Goal: Transaction & Acquisition: Purchase product/service

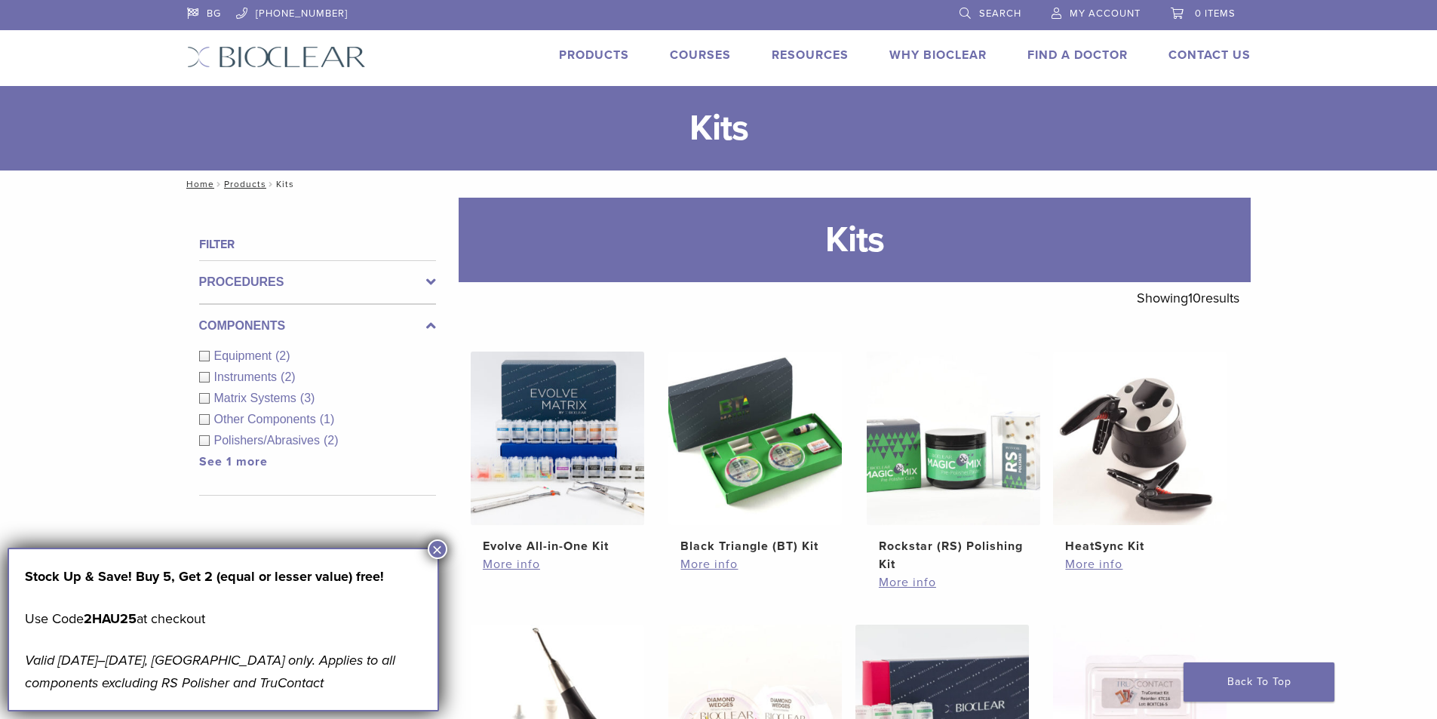
click at [258, 379] on span "Instruments" at bounding box center [247, 376] width 67 height 13
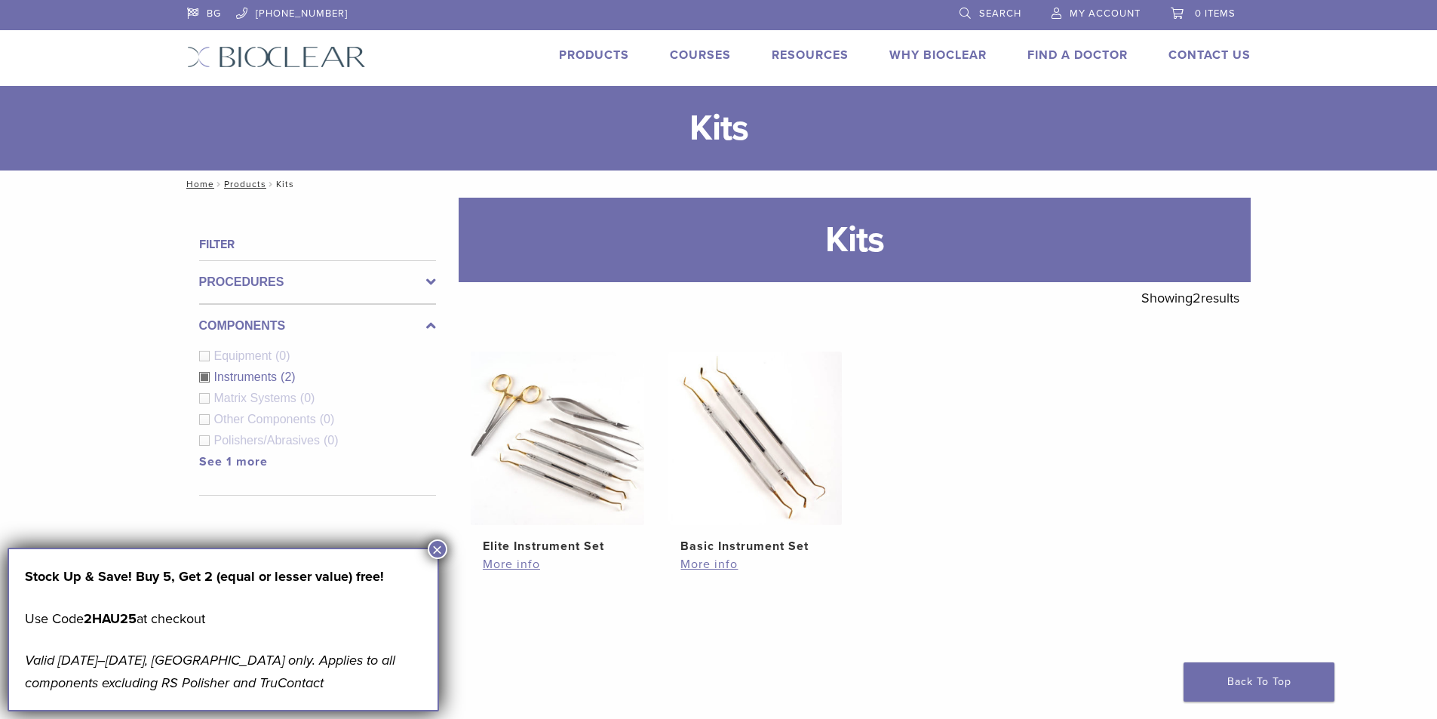
click at [233, 379] on span "Instruments" at bounding box center [247, 376] width 67 height 13
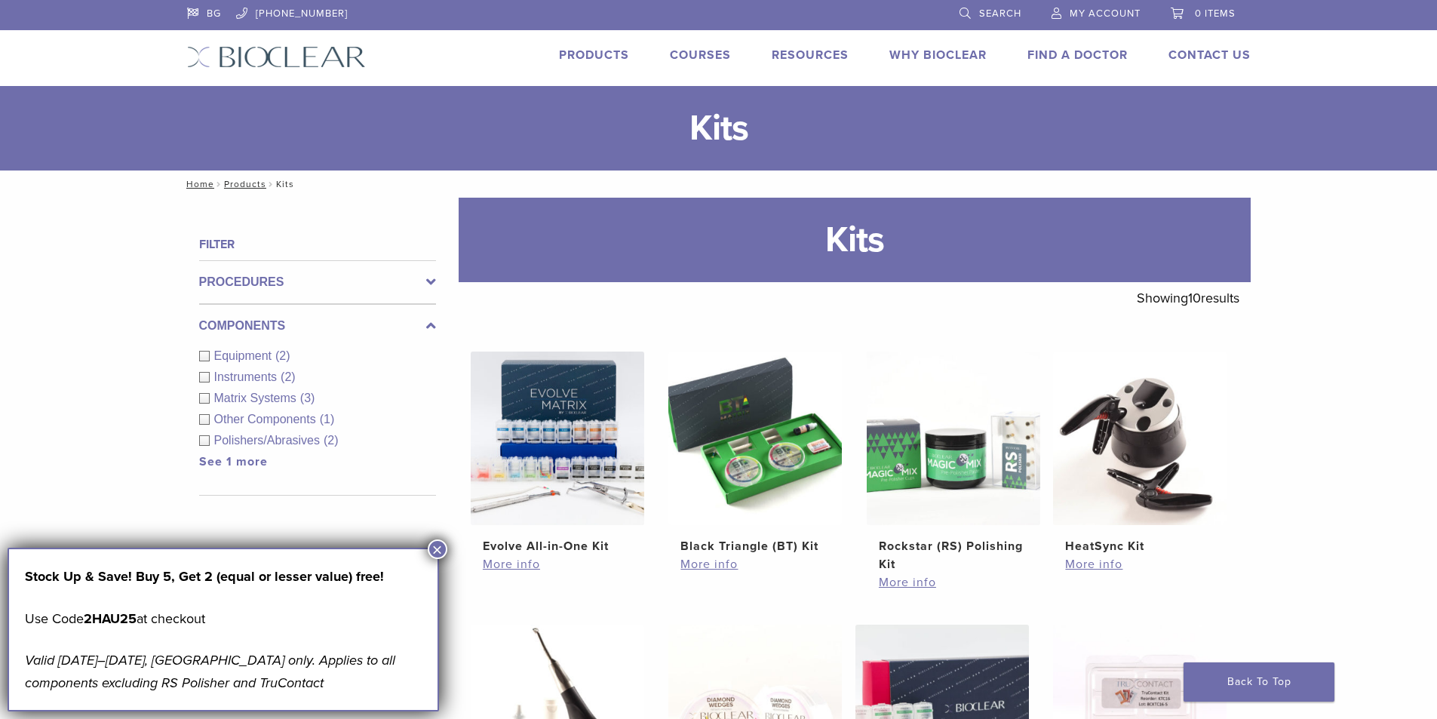
click at [238, 379] on span "Instruments" at bounding box center [247, 376] width 67 height 13
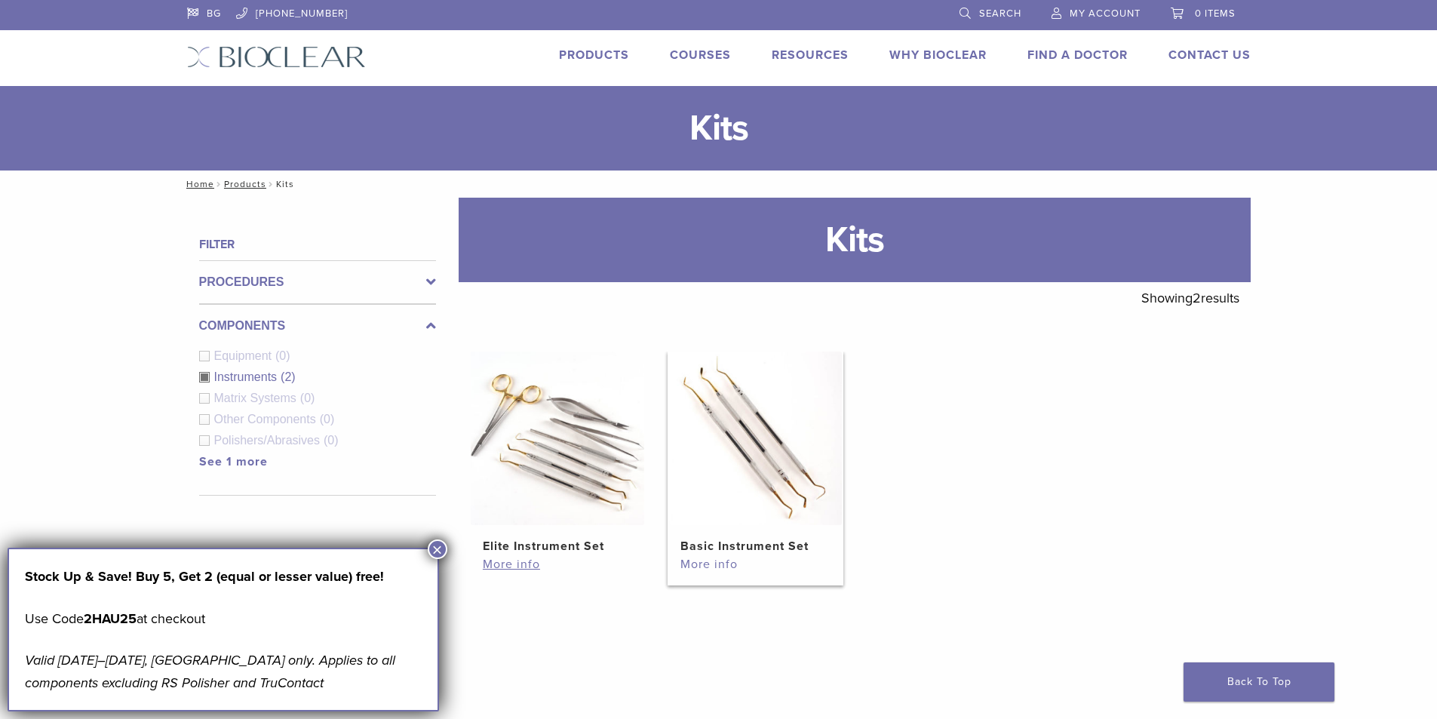
click at [710, 564] on link "More info" at bounding box center [754, 564] width 149 height 18
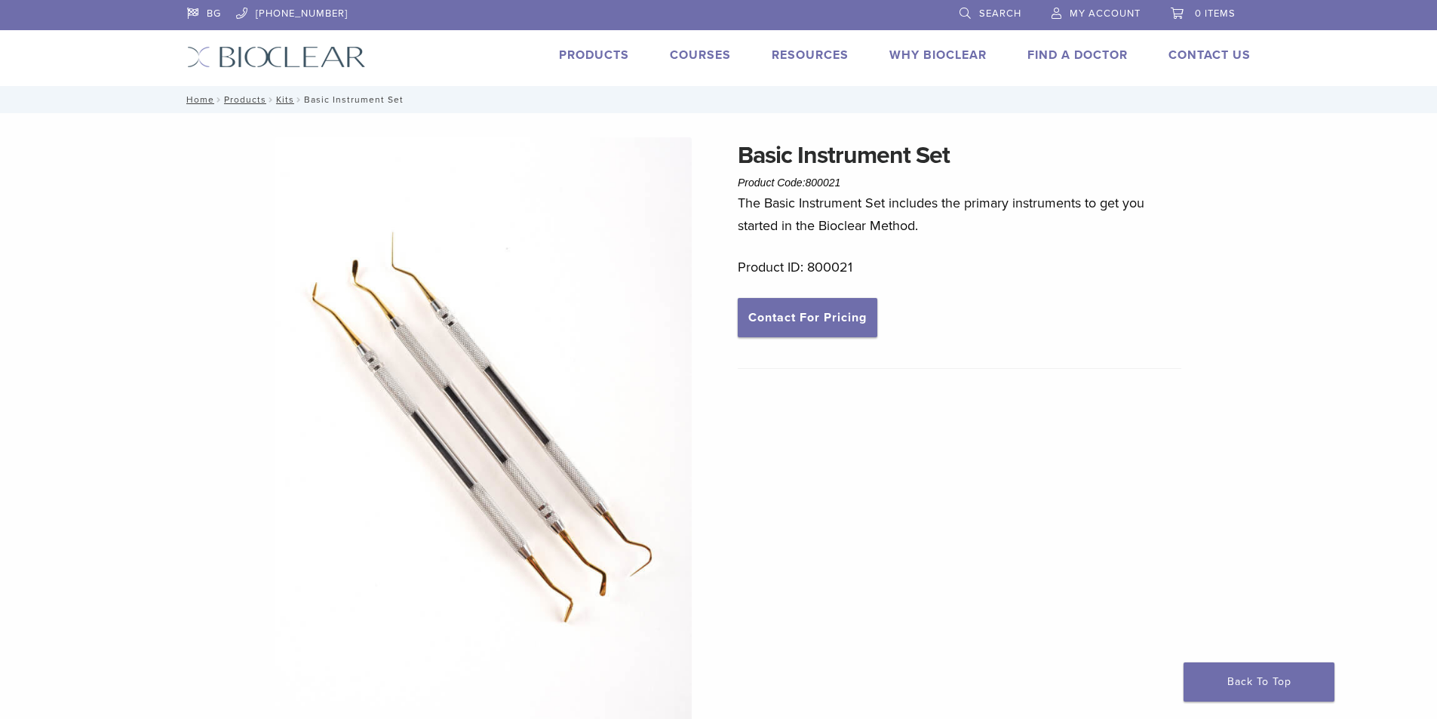
click at [702, 566] on div "Basic Instrument Set Product Code: 800021 $ 98.78 Basic Instrument Set Product …" at bounding box center [719, 644] width 1086 height 1014
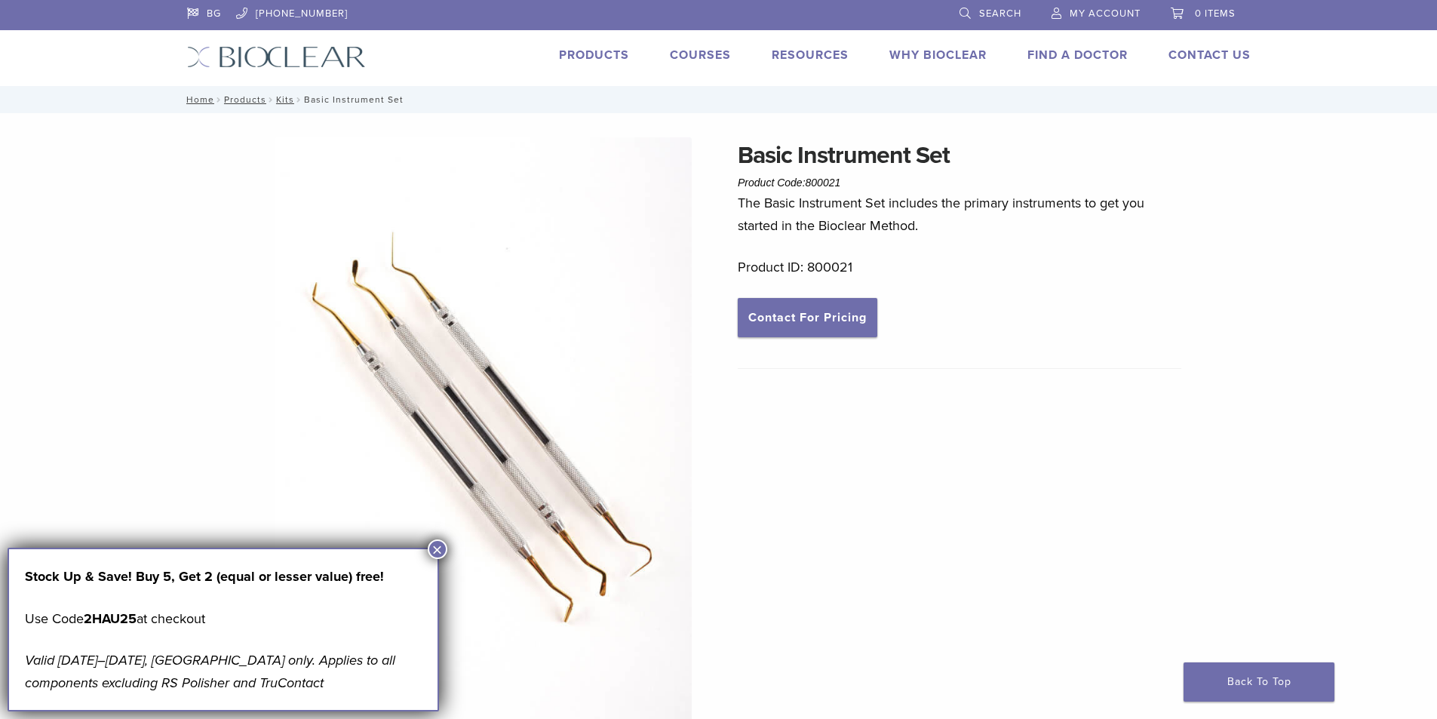
click at [441, 551] on button "×" at bounding box center [438, 549] width 20 height 20
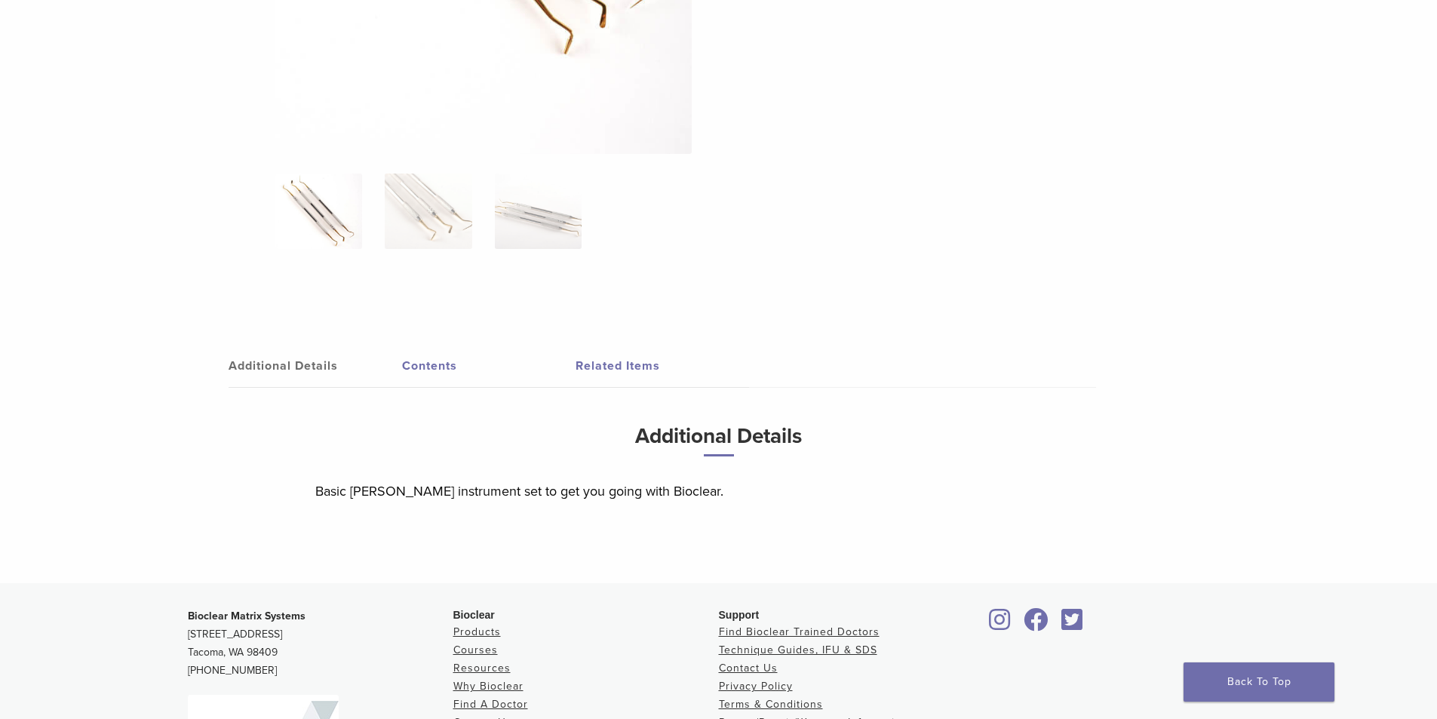
scroll to position [567, 0]
click at [447, 369] on link "Contents" at bounding box center [489, 367] width 174 height 42
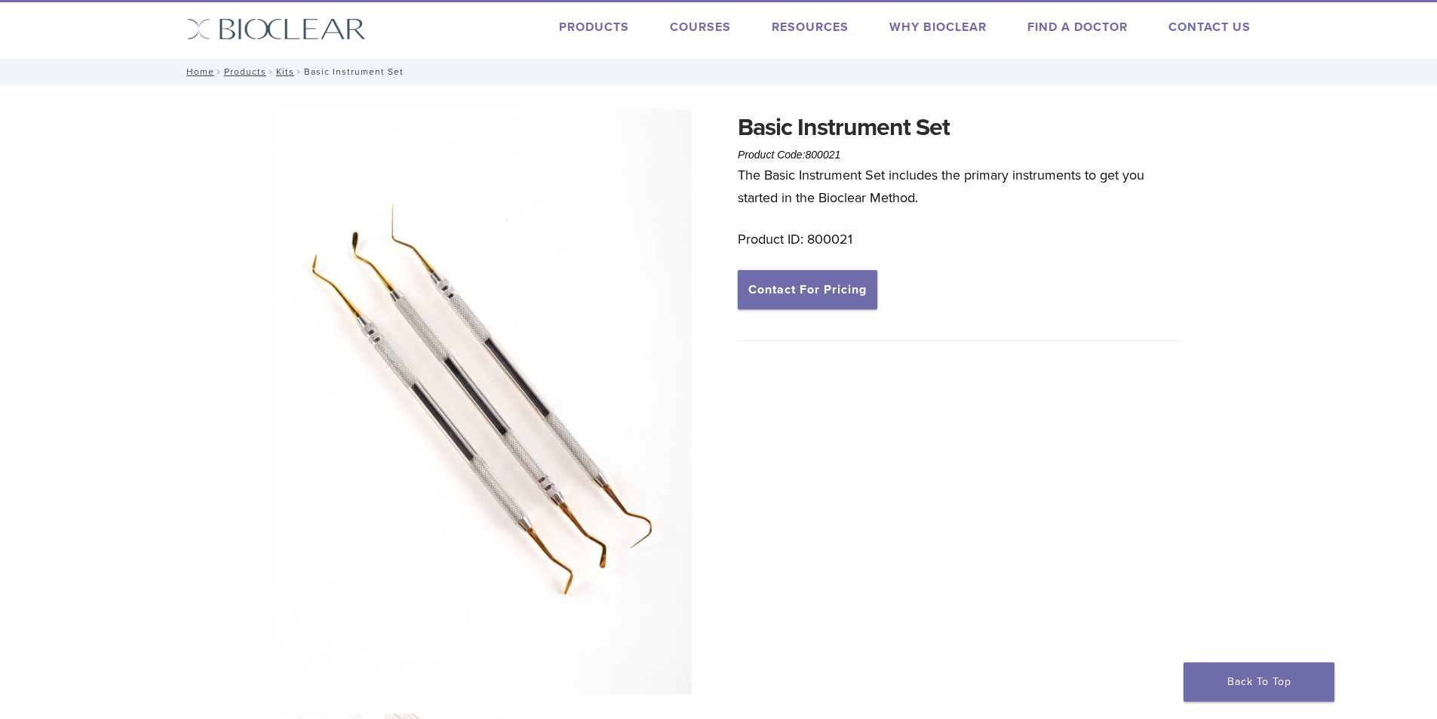
scroll to position [0, 0]
